Goal: Task Accomplishment & Management: Manage account settings

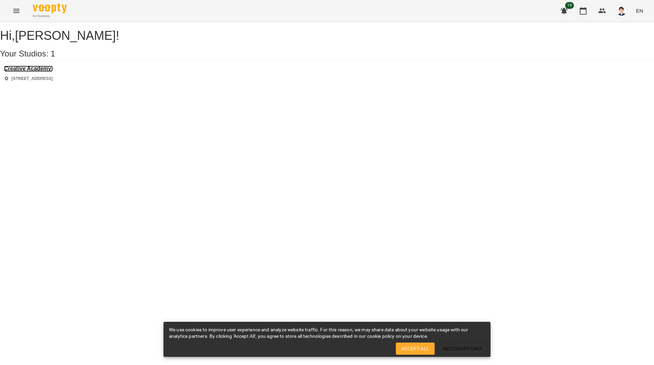
click at [53, 72] on h3 "Creative Academy" at bounding box center [28, 69] width 49 height 6
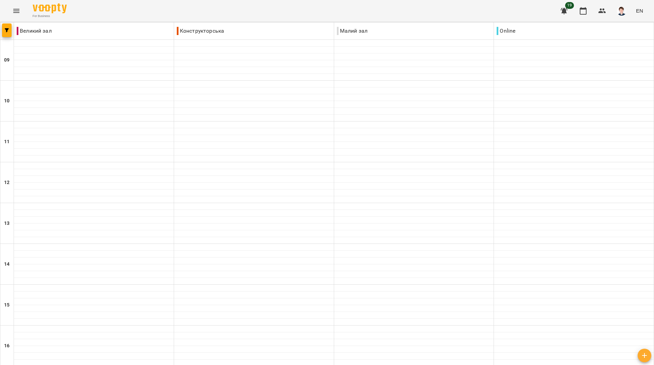
scroll to position [251, 0]
drag, startPoint x: 264, startPoint y: 324, endPoint x: 272, endPoint y: 325, distance: 8.2
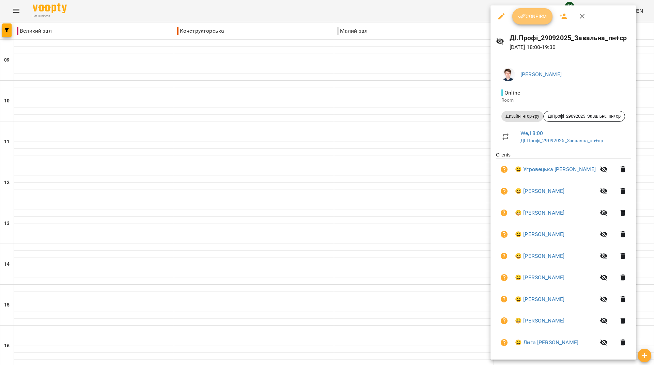
click at [527, 15] on span "Confirm" at bounding box center [532, 16] width 29 height 8
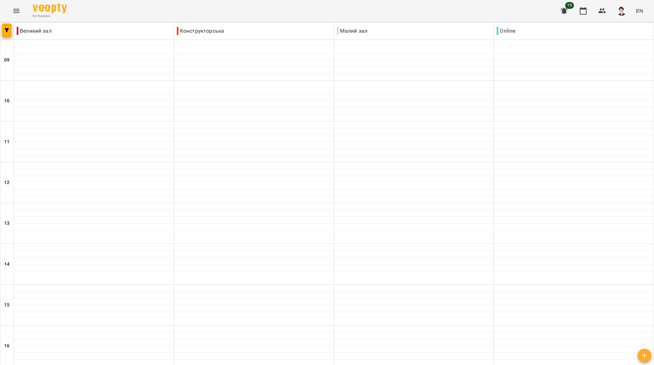
scroll to position [251, 0]
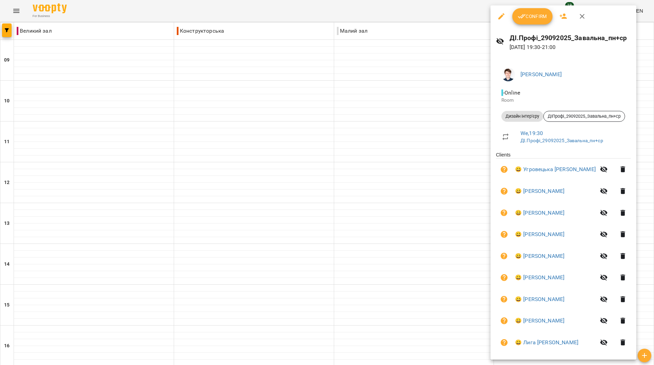
click at [540, 20] on span "Confirm" at bounding box center [532, 16] width 29 height 8
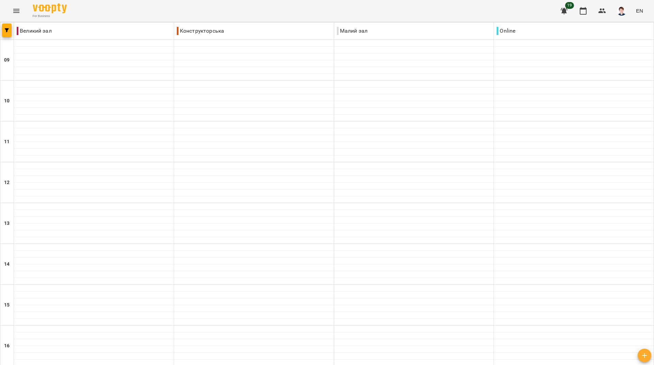
scroll to position [251, 0]
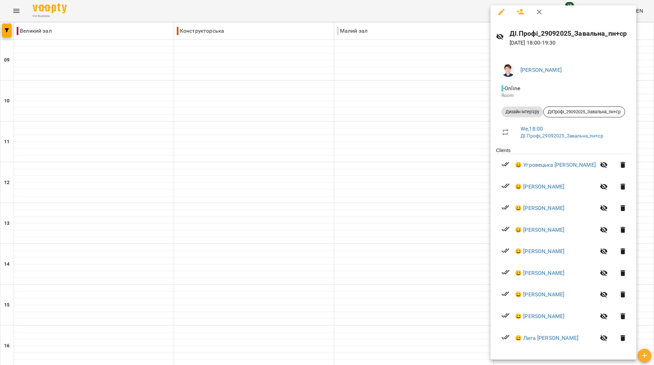
scroll to position [5, 0]
click at [442, 73] on div at bounding box center [327, 182] width 654 height 365
